Goal: Use online tool/utility: Utilize a website feature to perform a specific function

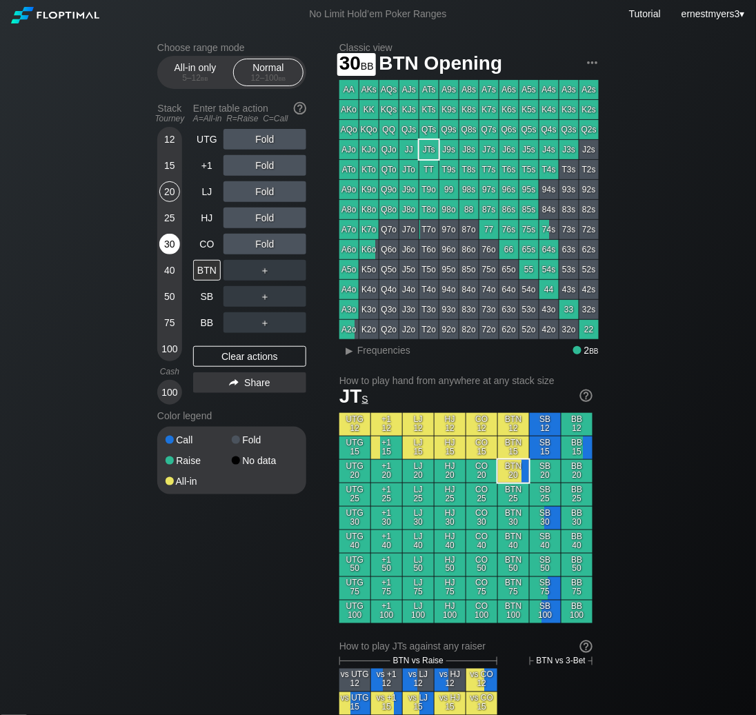
click at [170, 245] on div "30" at bounding box center [169, 244] width 21 height 21
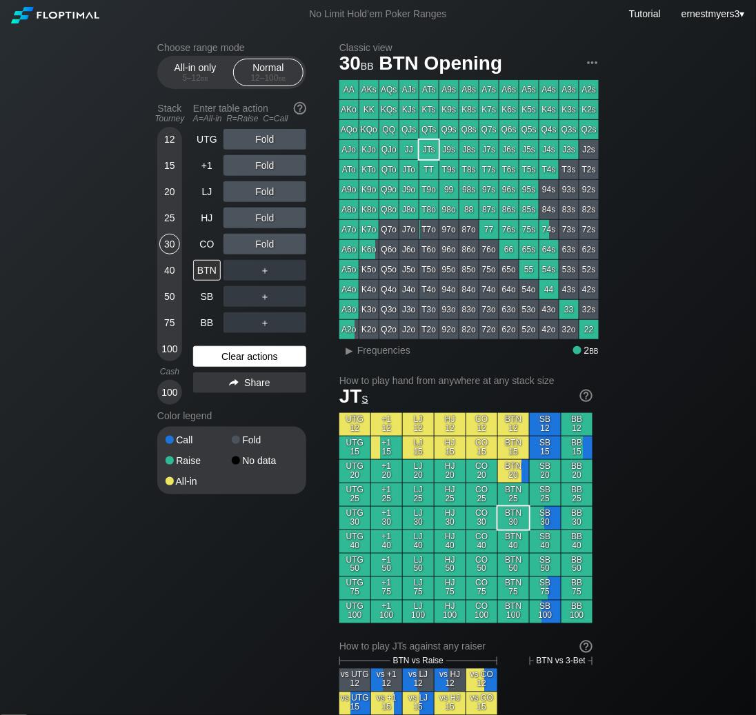
click at [267, 353] on div "Clear actions" at bounding box center [249, 356] width 113 height 21
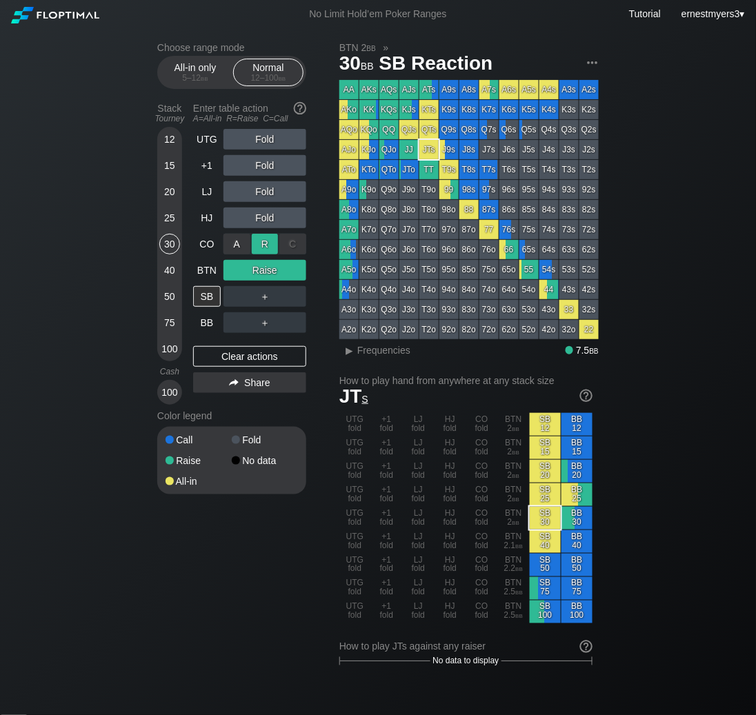
drag, startPoint x: 260, startPoint y: 273, endPoint x: 259, endPoint y: 250, distance: 22.8
click at [255, 253] on div "R ✕" at bounding box center [265, 244] width 27 height 21
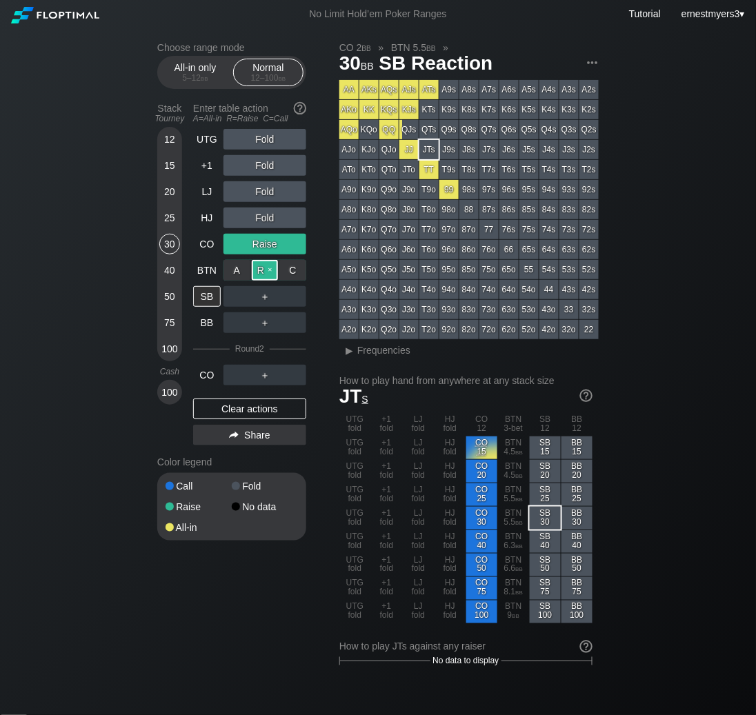
click at [271, 267] on div "R ✕" at bounding box center [265, 270] width 27 height 21
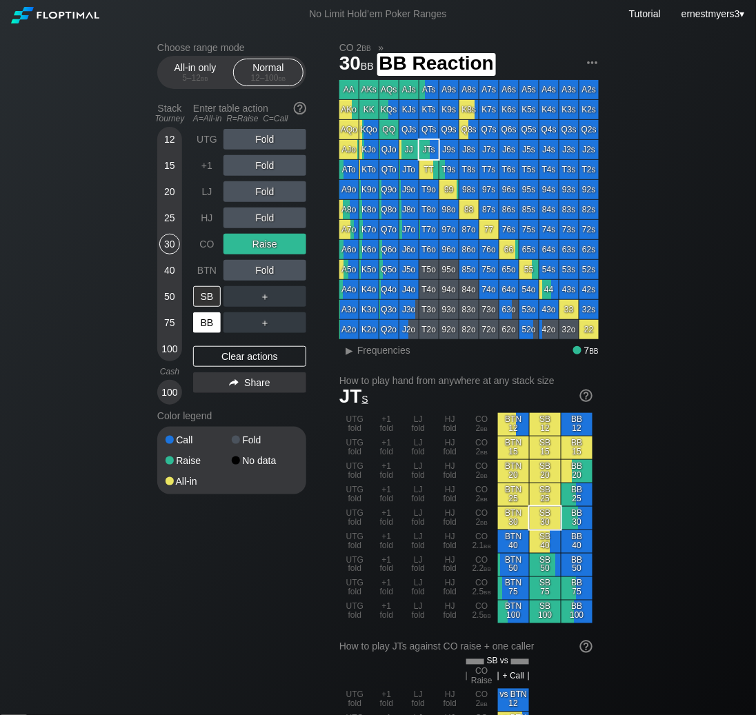
click at [204, 321] on div "BB" at bounding box center [207, 323] width 28 height 21
